Goal: Information Seeking & Learning: Learn about a topic

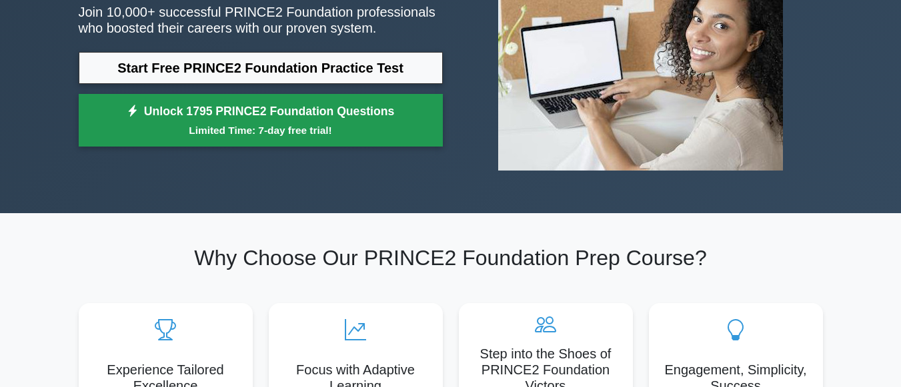
scroll to position [200, 0]
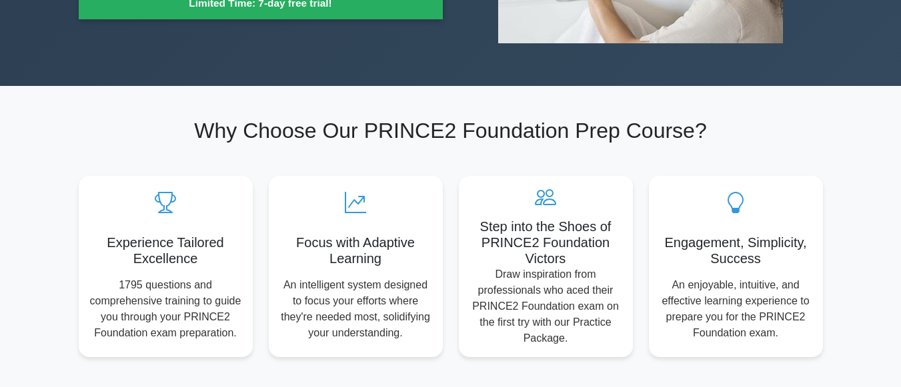
scroll to position [200, 0]
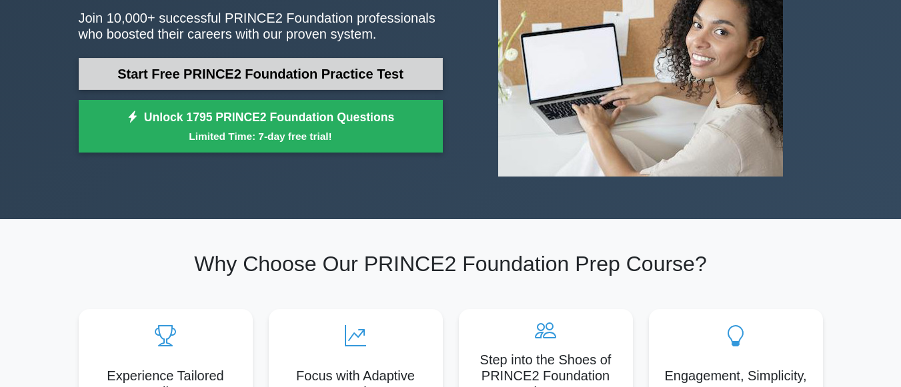
click at [224, 81] on link "Start Free PRINCE2 Foundation Practice Test" at bounding box center [261, 74] width 364 height 32
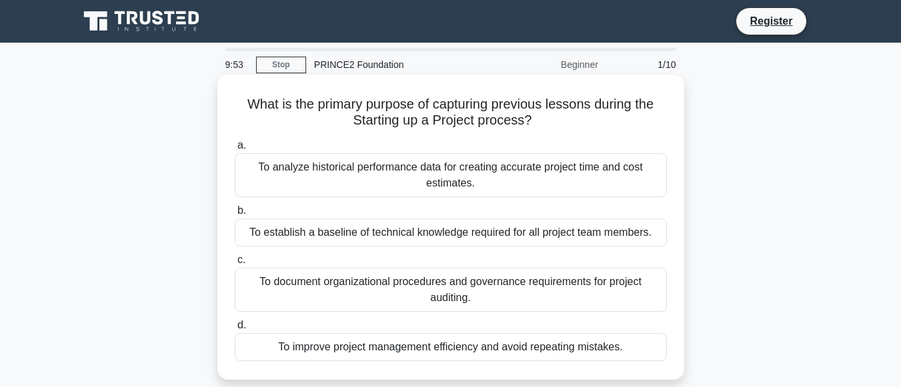
click at [308, 166] on div "To analyze historical performance data for creating accurate project time and c…" at bounding box center [451, 175] width 432 height 44
click at [235, 150] on input "a. To analyze historical performance data for creating accurate project time an…" at bounding box center [235, 145] width 0 height 9
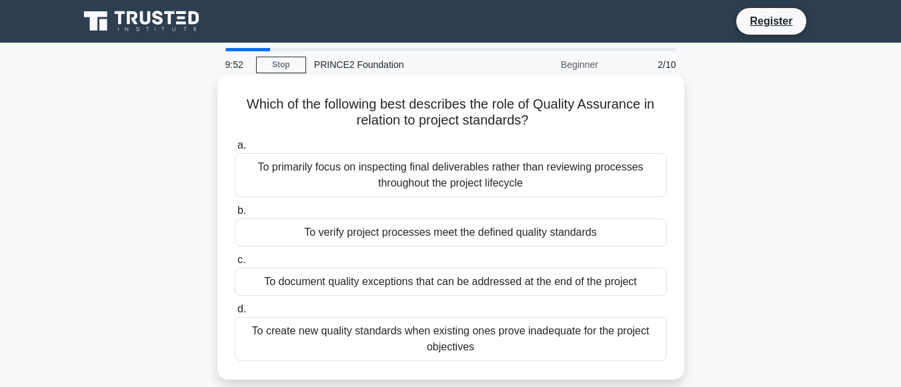
click at [444, 174] on div "To primarily focus on inspecting final deliverables rather than reviewing proce…" at bounding box center [451, 175] width 432 height 44
click at [235, 150] on input "a. To primarily focus on inspecting final deliverables rather than reviewing pr…" at bounding box center [235, 145] width 0 height 9
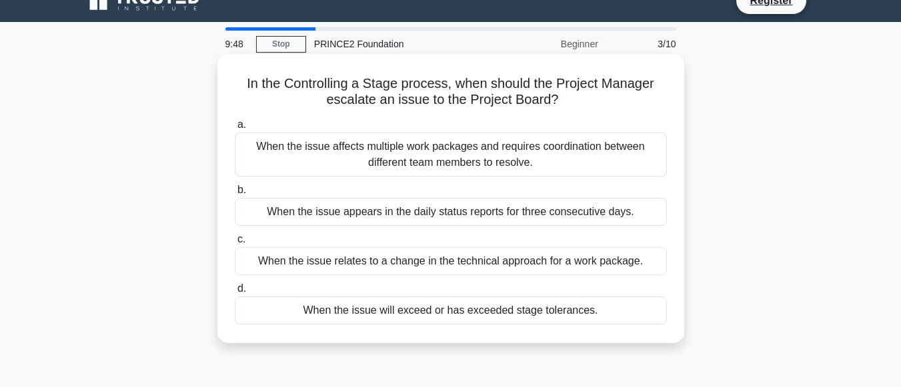
scroll to position [67, 0]
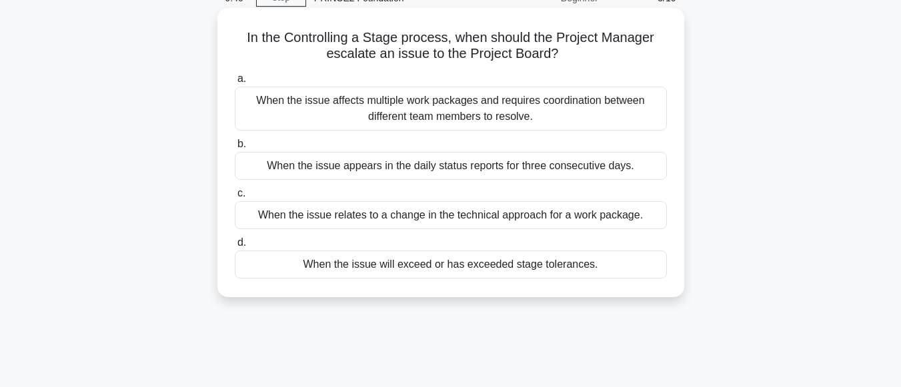
drag, startPoint x: 239, startPoint y: 32, endPoint x: 609, endPoint y: 275, distance: 443.0
click at [609, 276] on div "In the Controlling a Stage process, when should the Project Manager escalate an…" at bounding box center [451, 152] width 456 height 279
copy div "In the Controlling a Stage process, when should the Project Manager escalate an…"
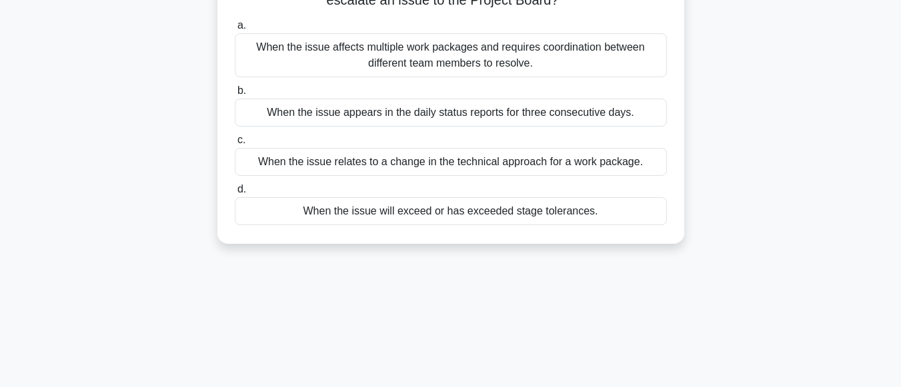
scroll to position [133, 0]
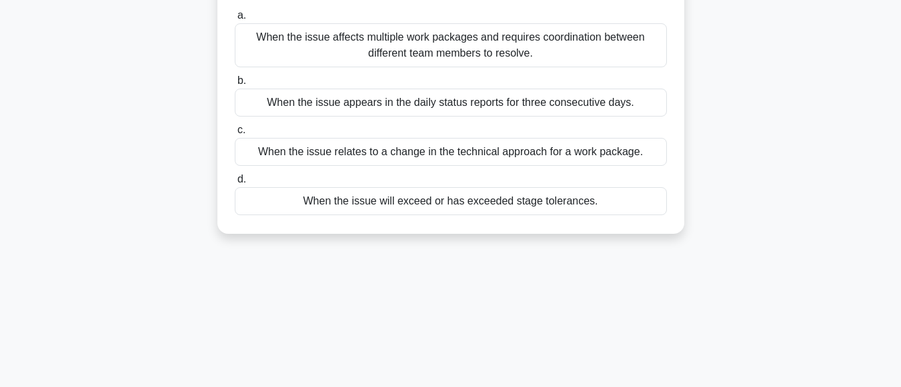
click at [293, 312] on div "8:56 Stop PRINCE2 Foundation Beginner 3/10 In the Controlling a Stage process, …" at bounding box center [451, 248] width 760 height 667
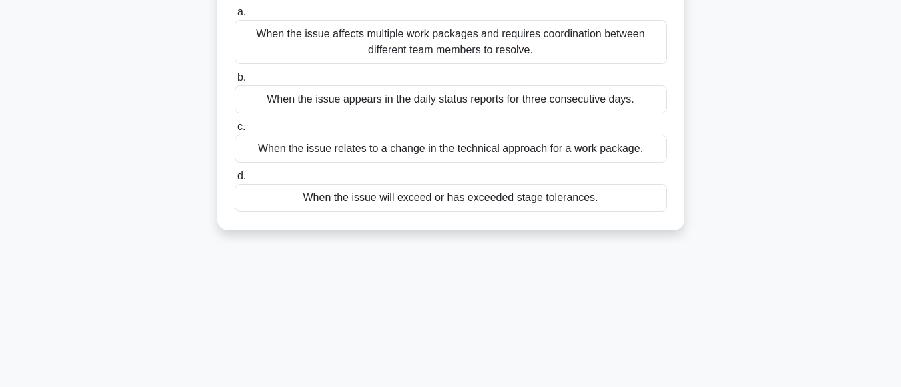
click at [292, 195] on div "When the issue will exceed or has exceeded stage tolerances." at bounding box center [451, 198] width 432 height 28
click at [235, 181] on input "d. When the issue will exceed or has exceeded stage tolerances." at bounding box center [235, 176] width 0 height 9
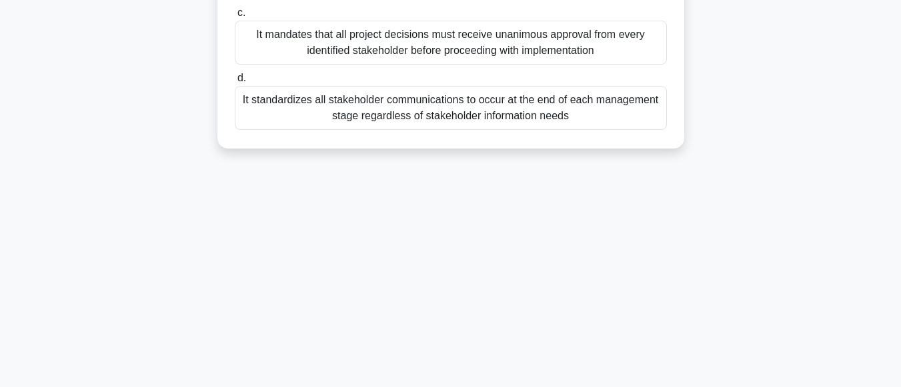
scroll to position [200, 0]
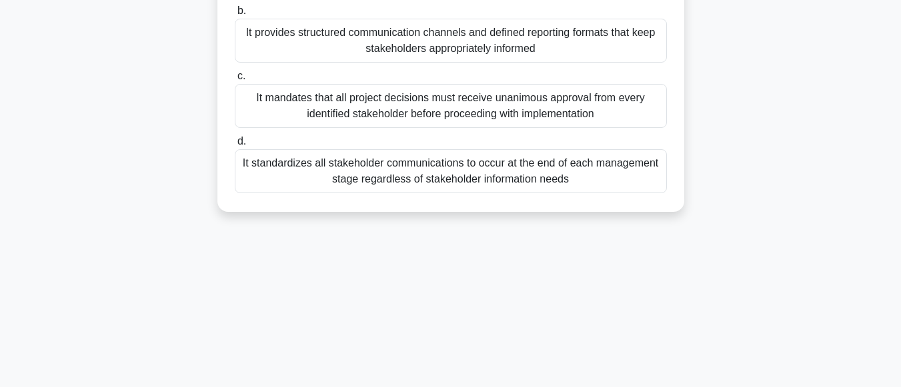
click at [258, 169] on div "It standardizes all stakeholder communications to occur at the end of each mana…" at bounding box center [451, 171] width 432 height 44
click at [235, 146] on input "d. It standardizes all stakeholder communications to occur at the end of each m…" at bounding box center [235, 141] width 0 height 9
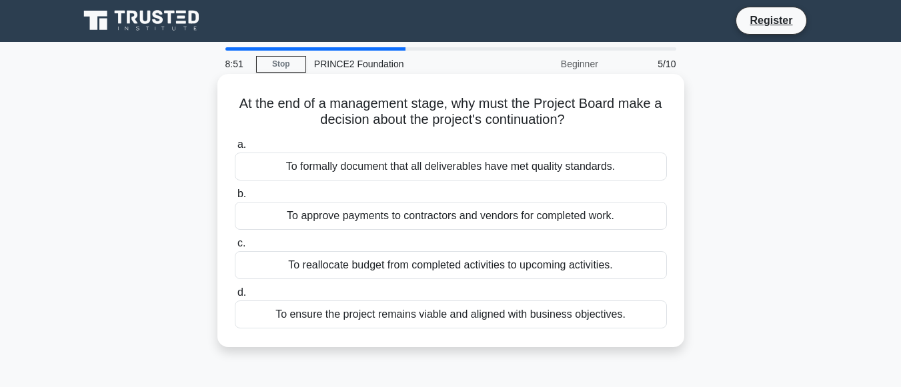
scroll to position [0, 0]
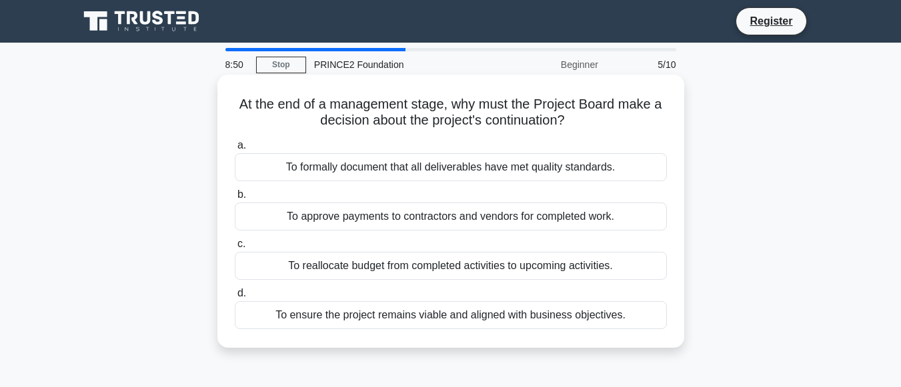
click at [261, 305] on div "To ensure the project remains viable and aligned with business objectives." at bounding box center [451, 315] width 432 height 28
click at [235, 298] on input "d. To ensure the project remains viable and aligned with business objectives." at bounding box center [235, 293] width 0 height 9
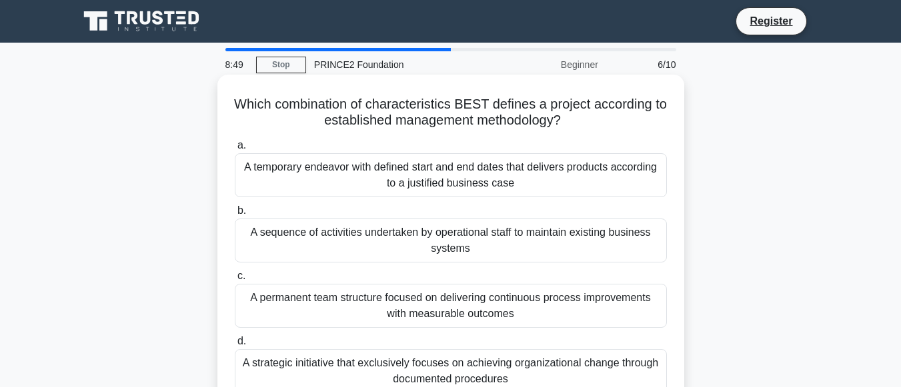
click at [243, 341] on span "d." at bounding box center [241, 340] width 9 height 11
click at [235, 341] on input "d. A strategic initiative that exclusively focuses on achieving organizational …" at bounding box center [235, 341] width 0 height 9
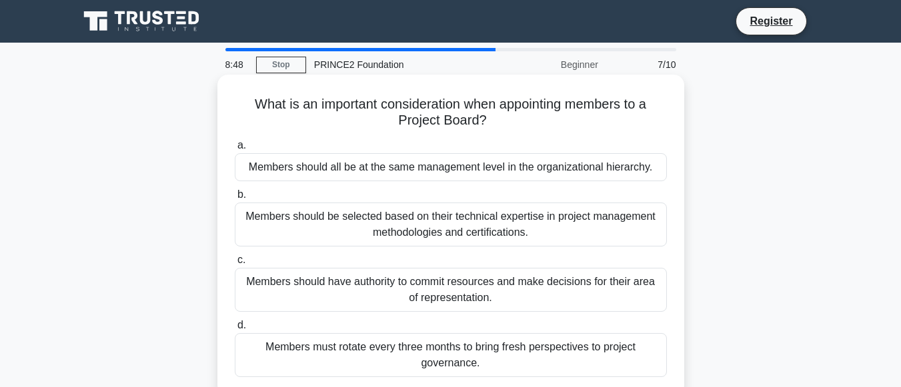
click at [244, 339] on div "Members must rotate every three months to bring fresh perspectives to project g…" at bounding box center [451, 355] width 432 height 44
click at [235, 330] on input "d. Members must rotate every three months to bring fresh perspectives to projec…" at bounding box center [235, 325] width 0 height 9
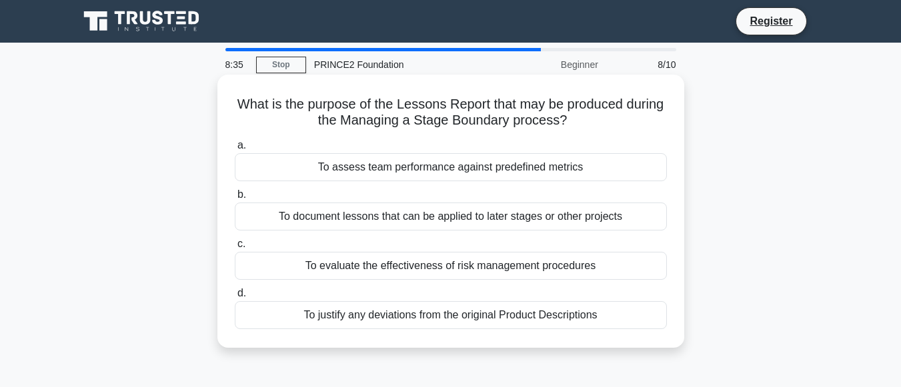
click at [279, 310] on div "To justify any deviations from the original Product Descriptions" at bounding box center [451, 315] width 432 height 28
click at [235, 298] on input "d. To justify any deviations from the original Product Descriptions" at bounding box center [235, 293] width 0 height 9
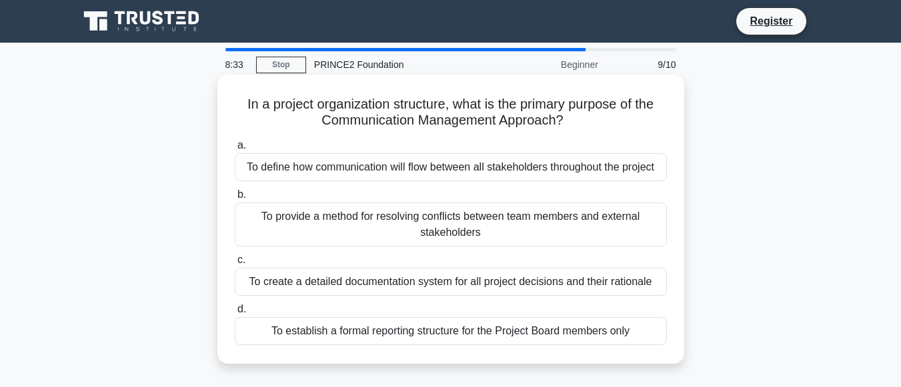
click at [270, 328] on div "To establish a formal reporting structure for the Project Board members only" at bounding box center [451, 331] width 432 height 28
click at [235, 314] on input "d. To establish a formal reporting structure for the Project Board members only" at bounding box center [235, 309] width 0 height 9
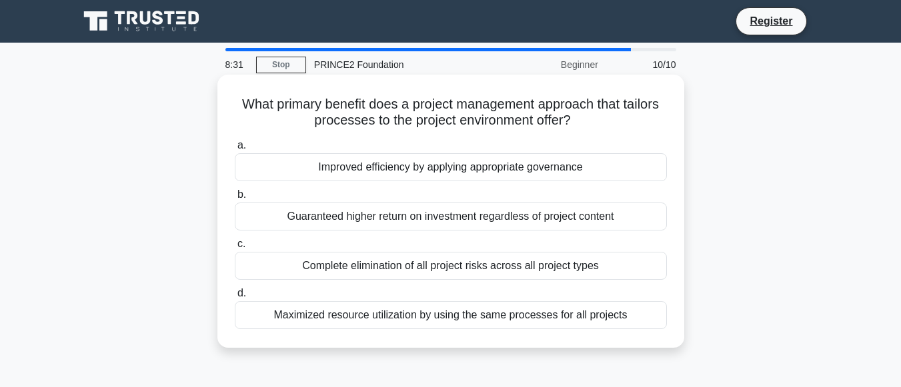
click at [264, 315] on div "Maximized resource utilization by using the same processes for all projects" at bounding box center [451, 315] width 432 height 28
click at [235, 298] on input "d. Maximized resource utilization by using the same processes for all projects" at bounding box center [235, 293] width 0 height 9
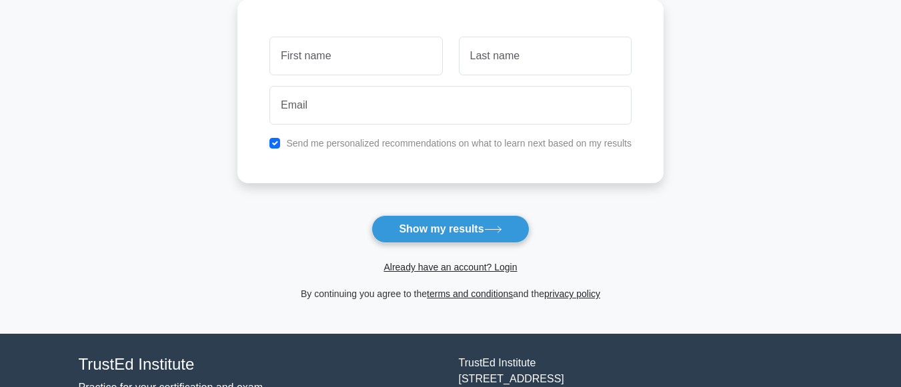
scroll to position [200, 0]
